Goal: Use online tool/utility: Utilize a website feature to perform a specific function

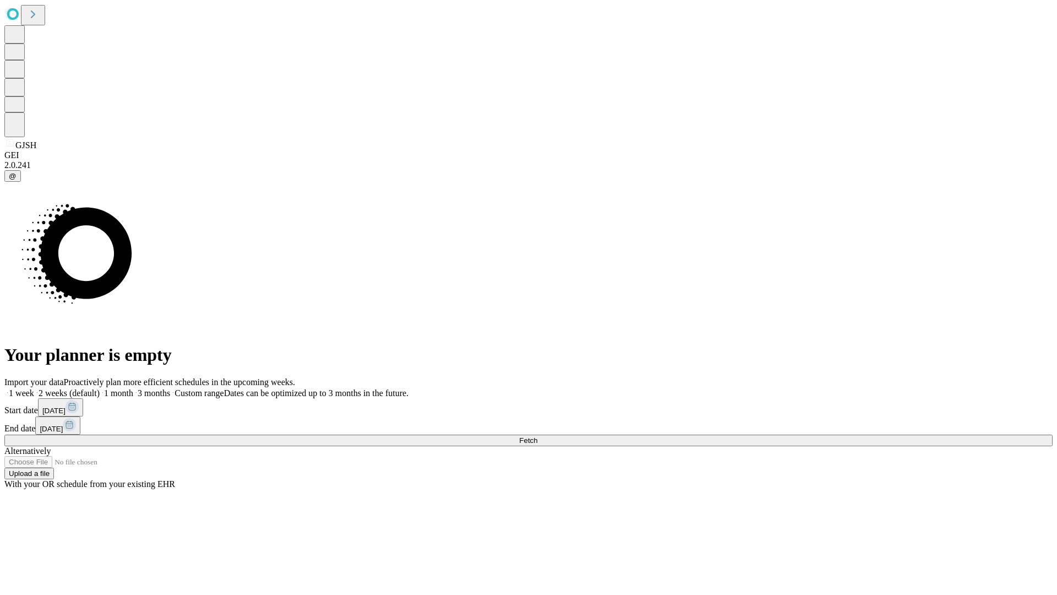
click at [537, 436] on span "Fetch" at bounding box center [528, 440] width 18 height 8
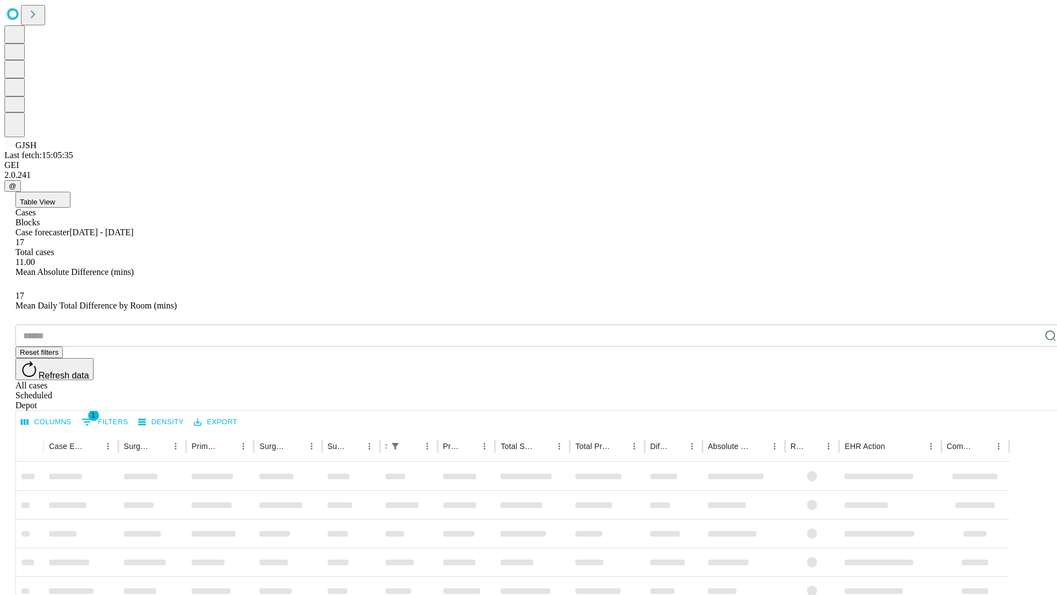
click at [55, 198] on span "Table View" at bounding box center [37, 202] width 35 height 8
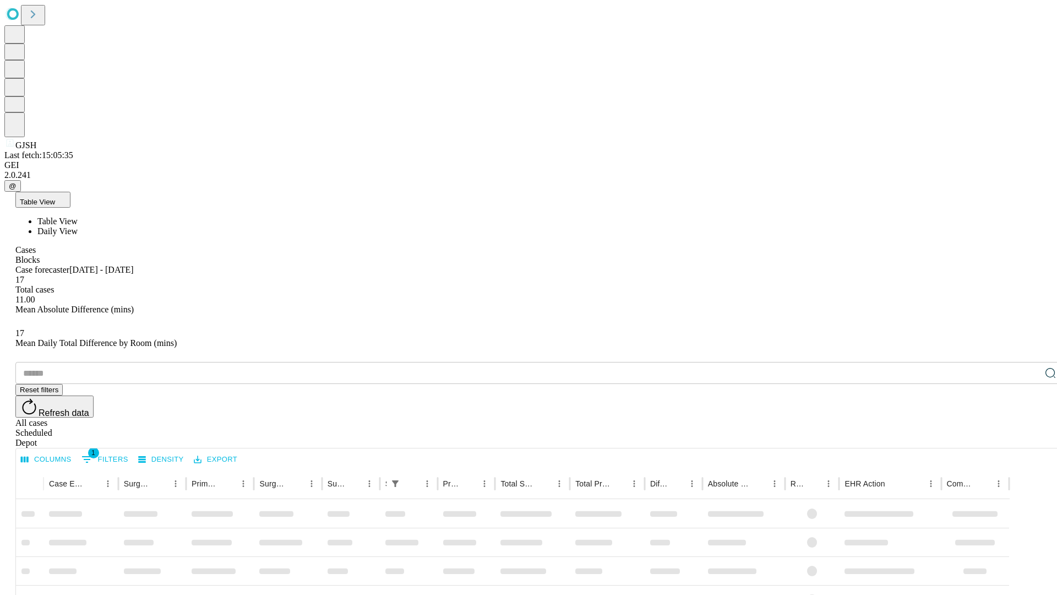
click at [78, 226] on span "Daily View" at bounding box center [57, 230] width 40 height 9
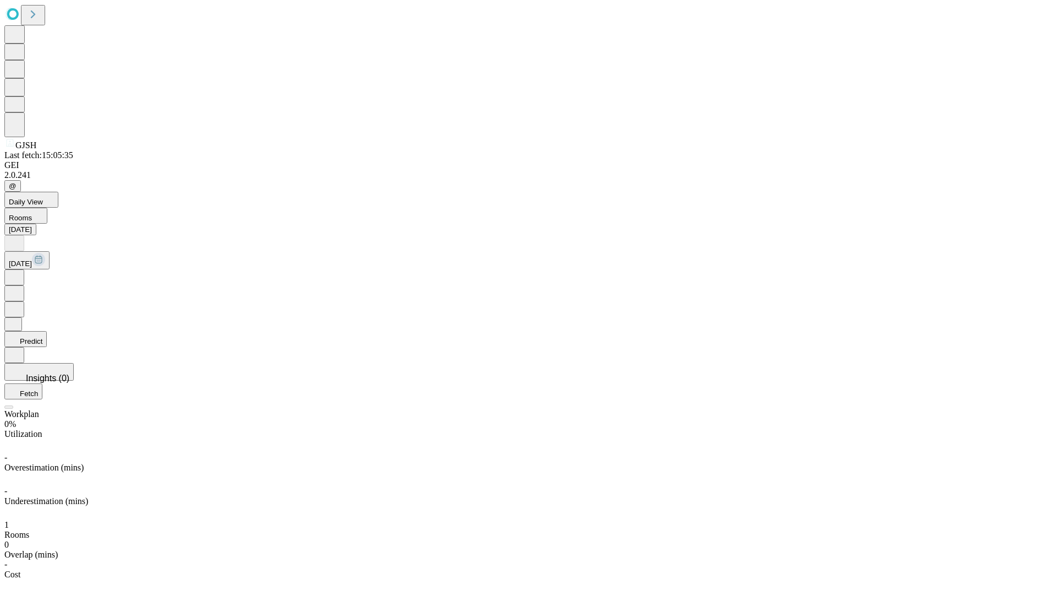
click at [47, 331] on button "Predict" at bounding box center [25, 339] width 42 height 16
